Goal: Transaction & Acquisition: Purchase product/service

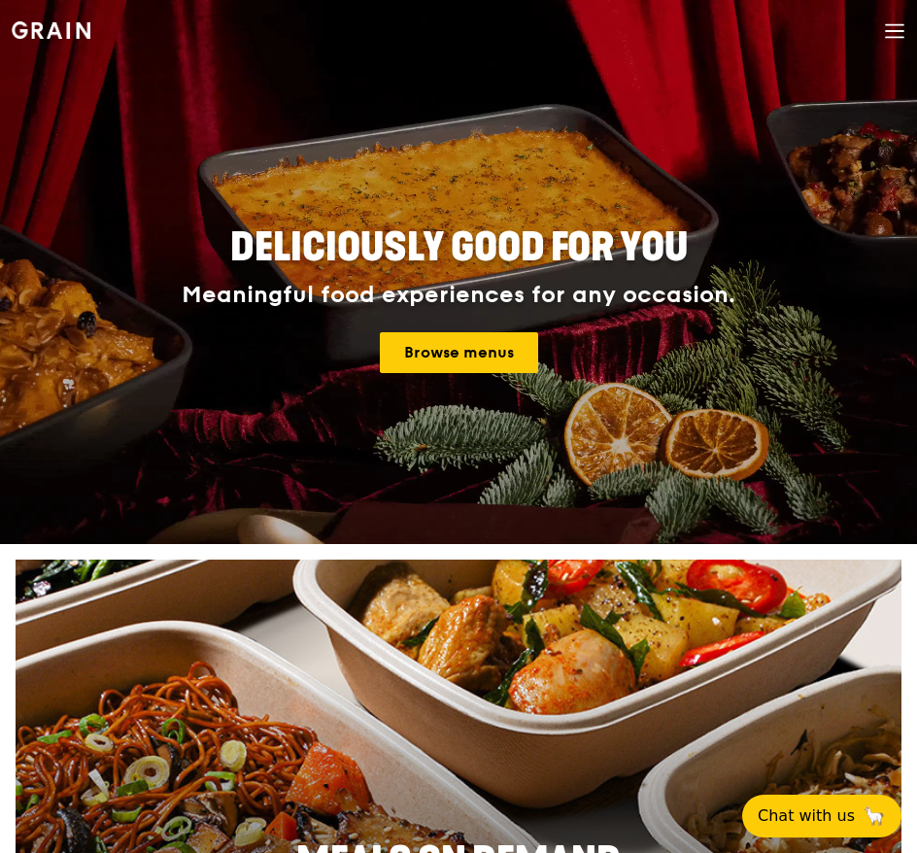
click at [890, 32] on icon at bounding box center [894, 30] width 21 height 21
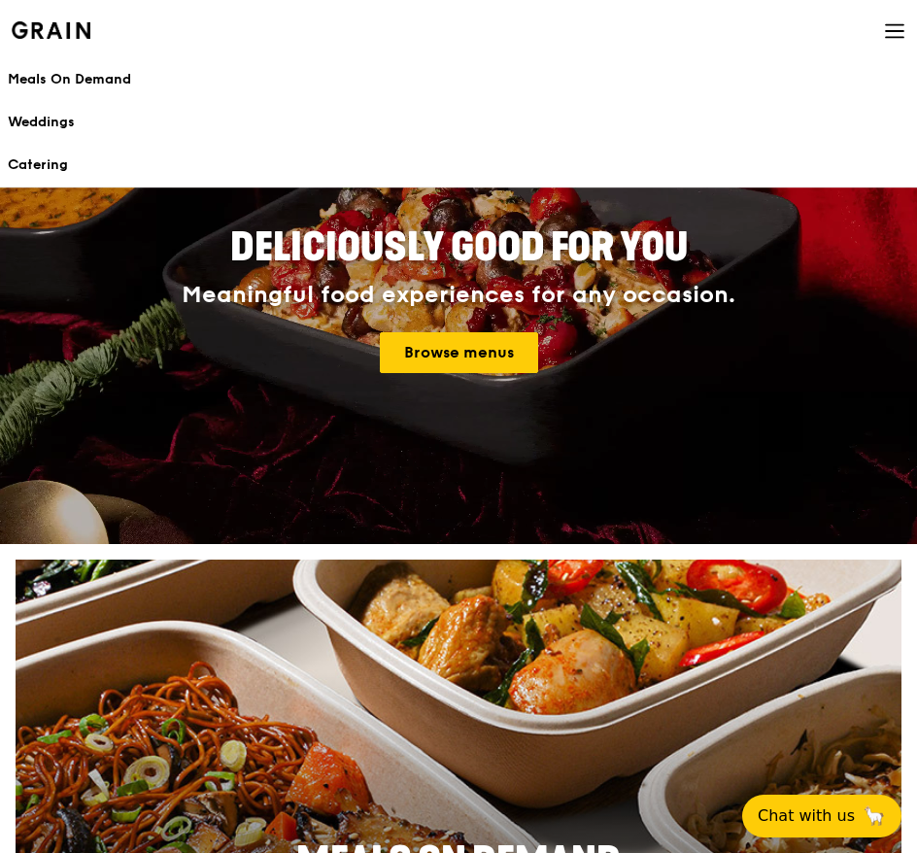
click at [55, 80] on div "Meals On Demand" at bounding box center [459, 79] width 902 height 19
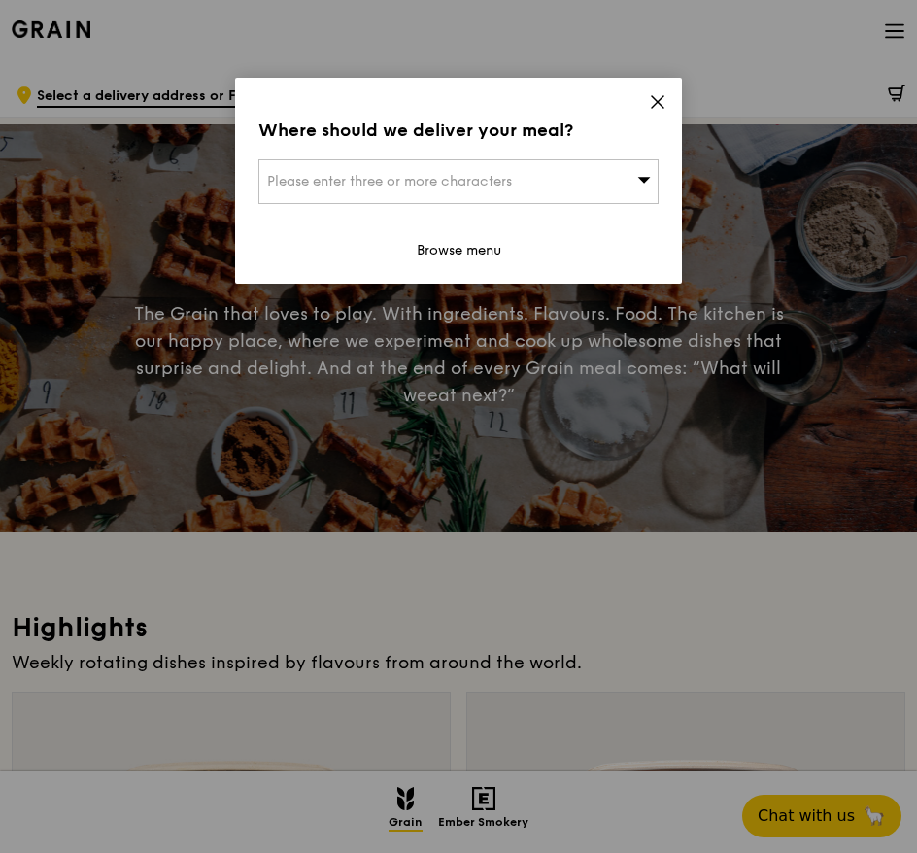
click at [491, 183] on span "Please enter three or more characters" at bounding box center [389, 181] width 245 height 17
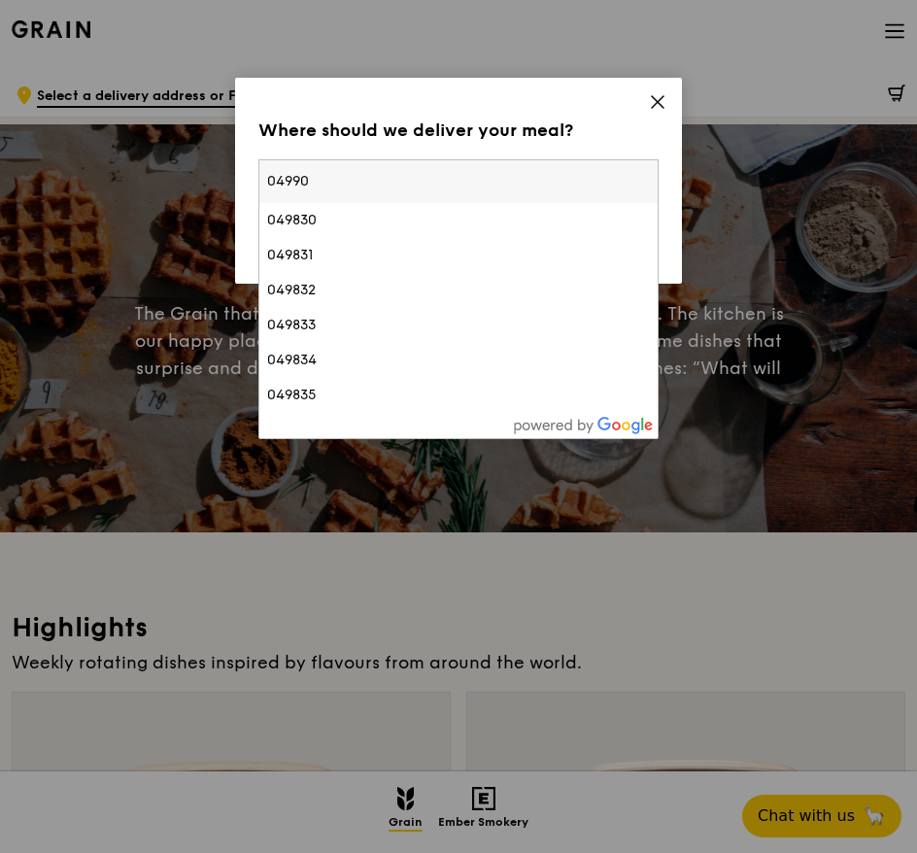
type input "049909"
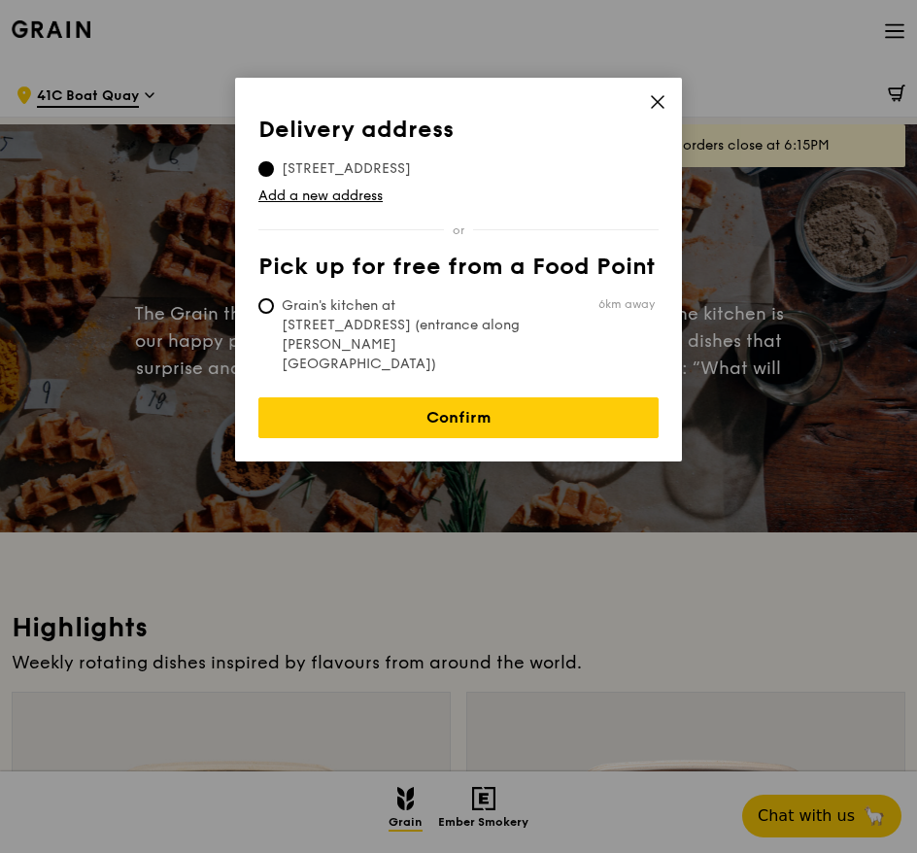
click at [652, 109] on icon at bounding box center [657, 101] width 17 height 17
